Goal: Find specific page/section: Find specific page/section

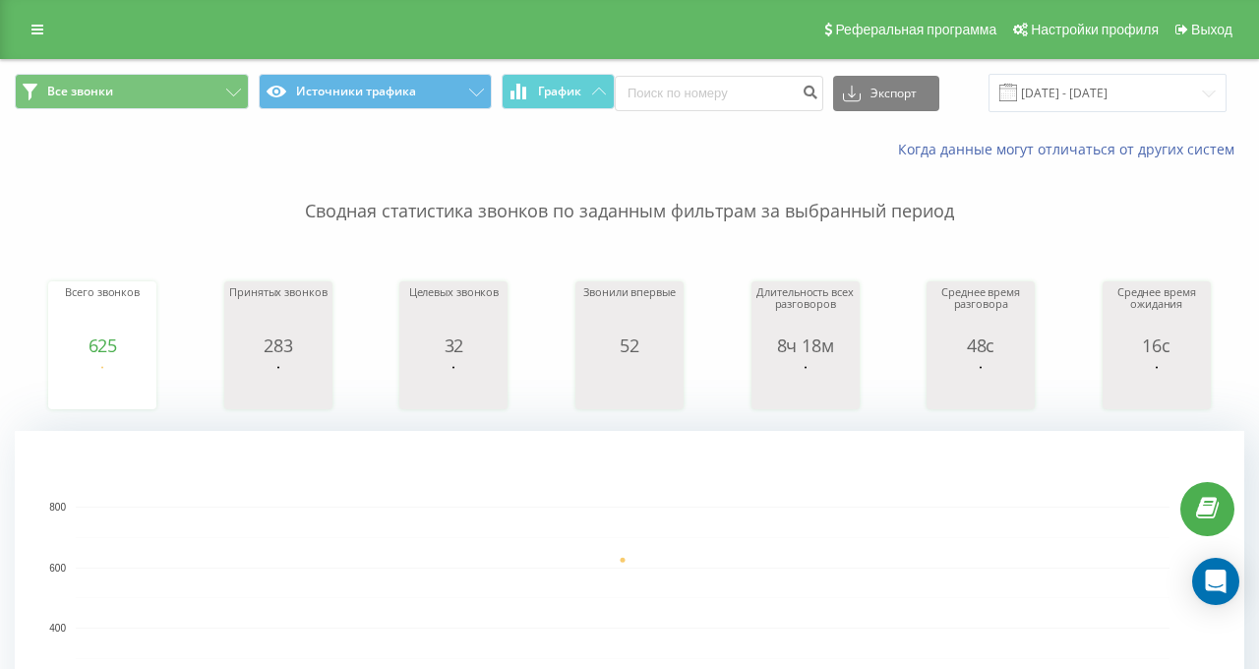
scroll to position [492, 0]
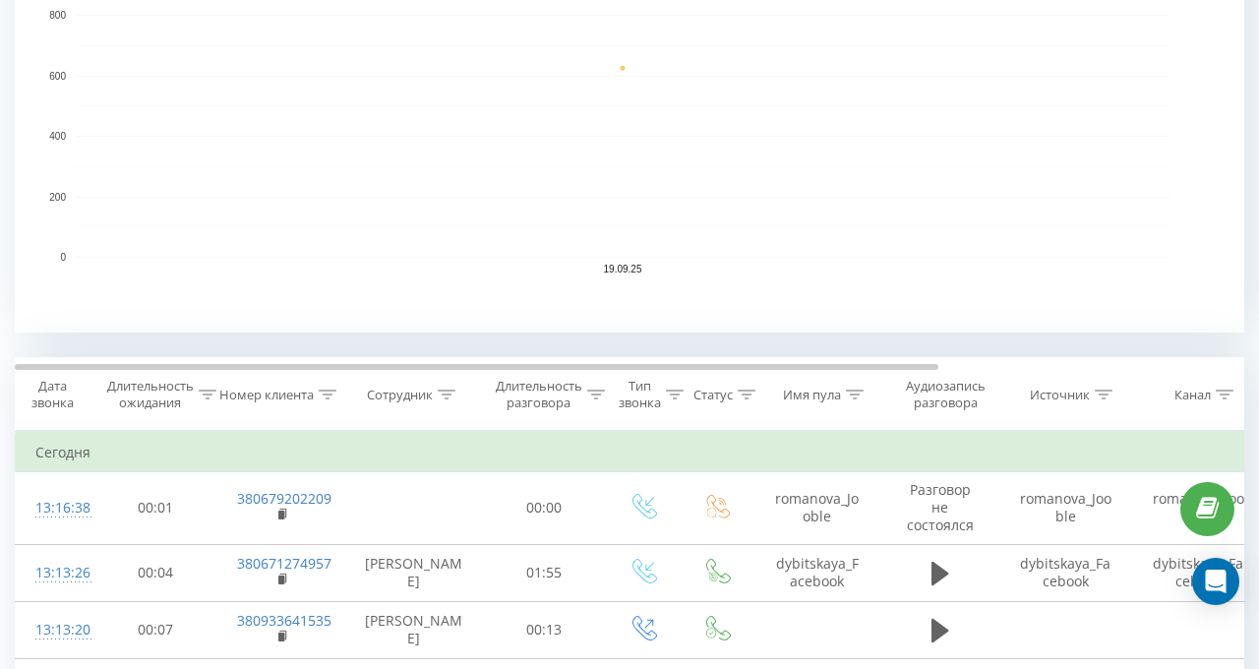
click at [439, 387] on div at bounding box center [447, 395] width 18 height 17
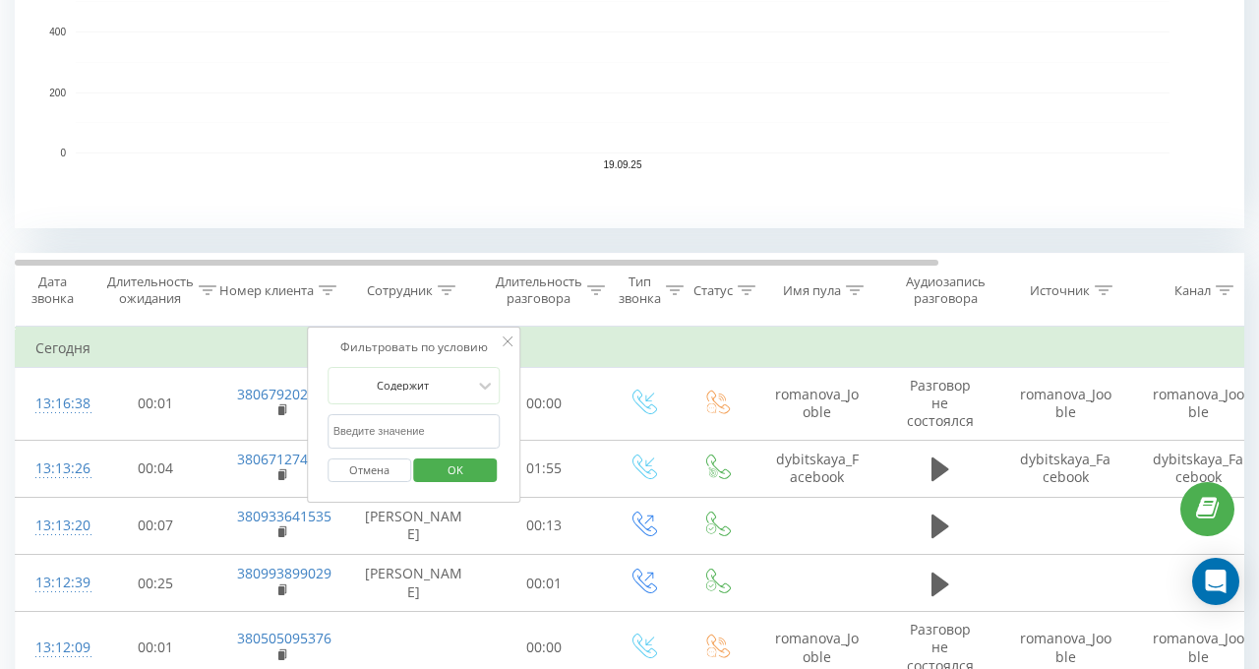
scroll to position [689, 0]
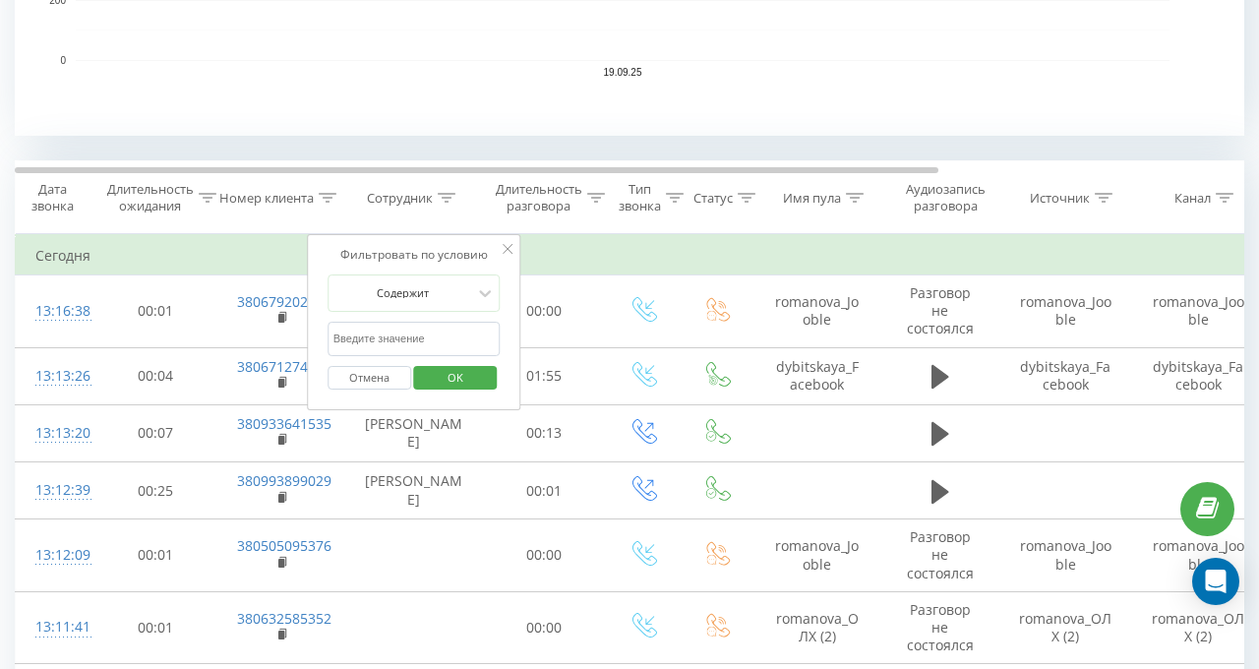
click at [372, 345] on input "text" at bounding box center [414, 339] width 173 height 34
type input "[PERSON_NAME]"
click at [427, 377] on button "OK" at bounding box center [456, 378] width 84 height 25
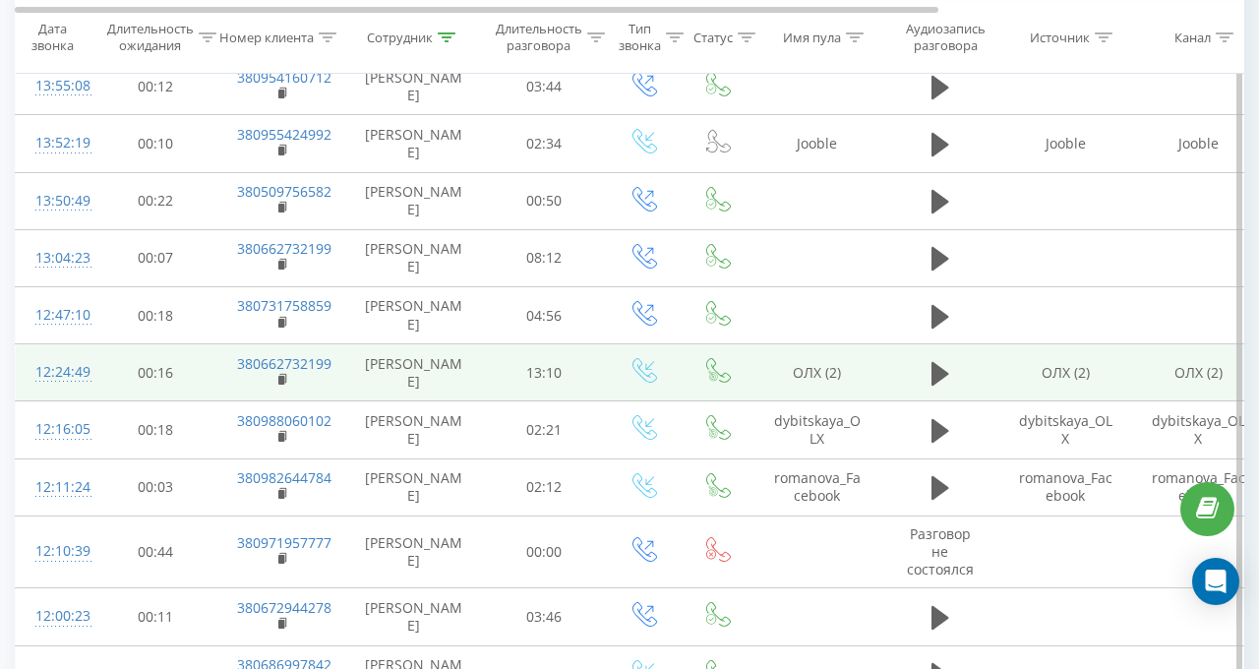
scroll to position [571, 0]
